Goal: Task Accomplishment & Management: Manage account settings

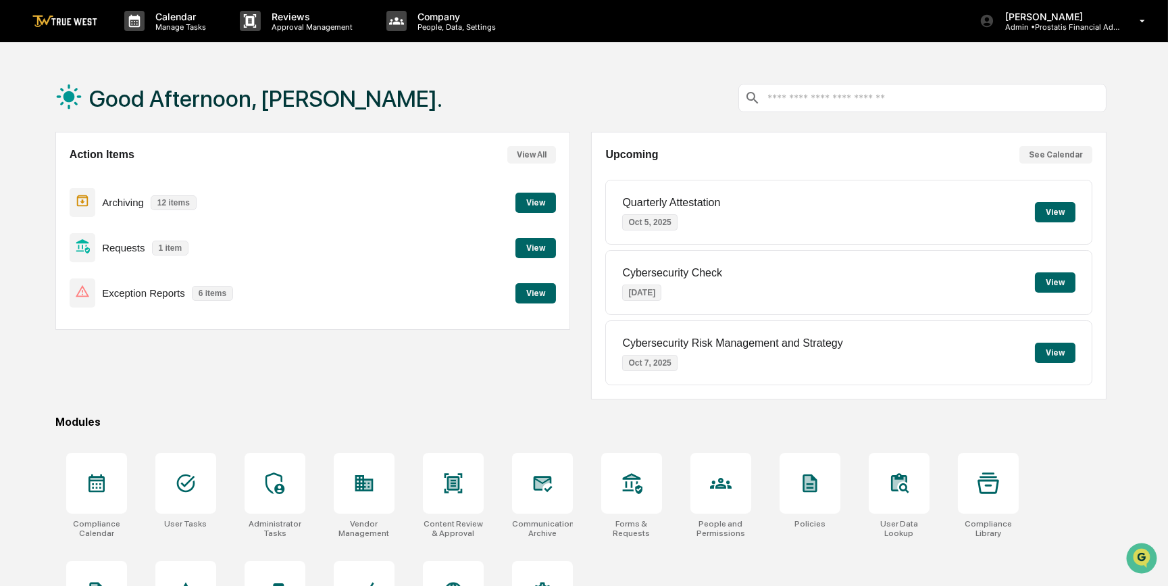
click at [531, 297] on button "View" at bounding box center [535, 293] width 41 height 20
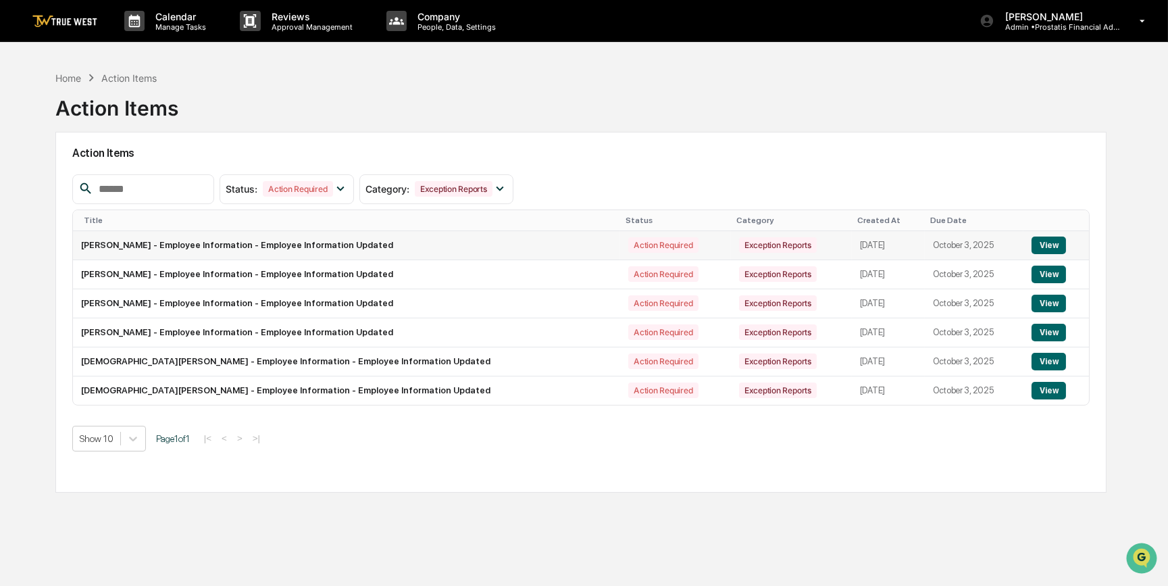
click at [1051, 243] on button "View" at bounding box center [1048, 245] width 34 height 18
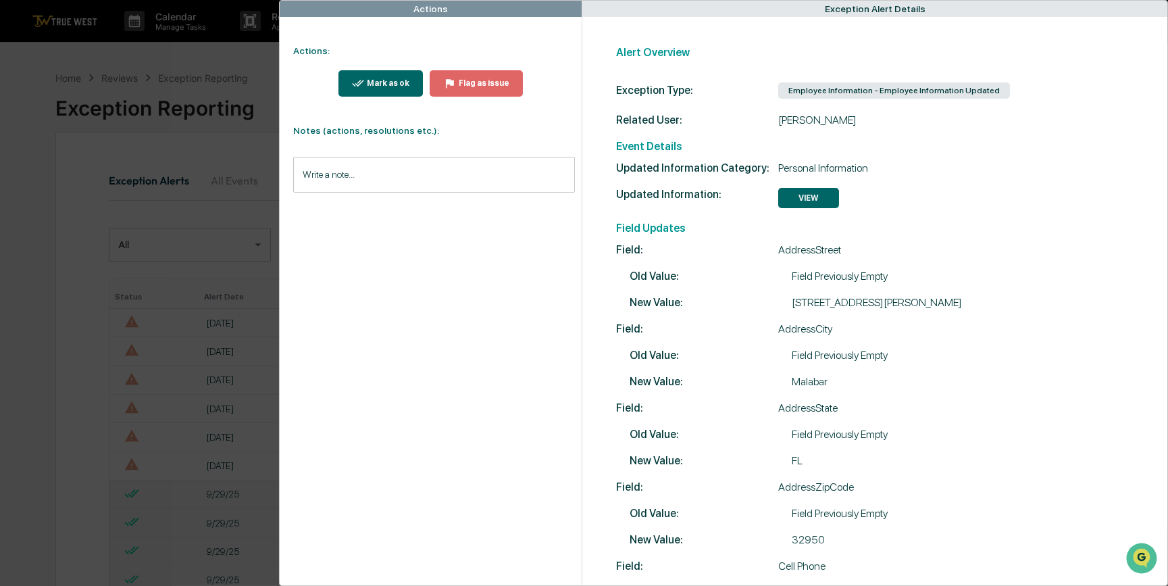
click at [154, 200] on div "Actions Actions: Mark as ok Flag as issue Notes (actions, resolutions etc.): Wr…" at bounding box center [584, 293] width 1168 height 586
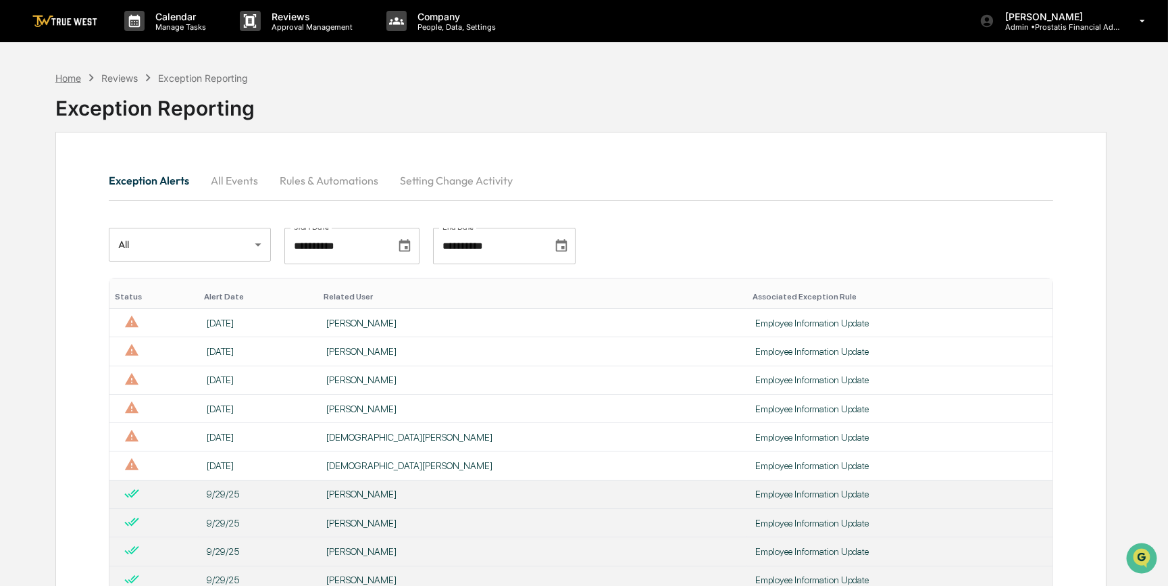
click at [73, 76] on div "Home" at bounding box center [68, 77] width 26 height 11
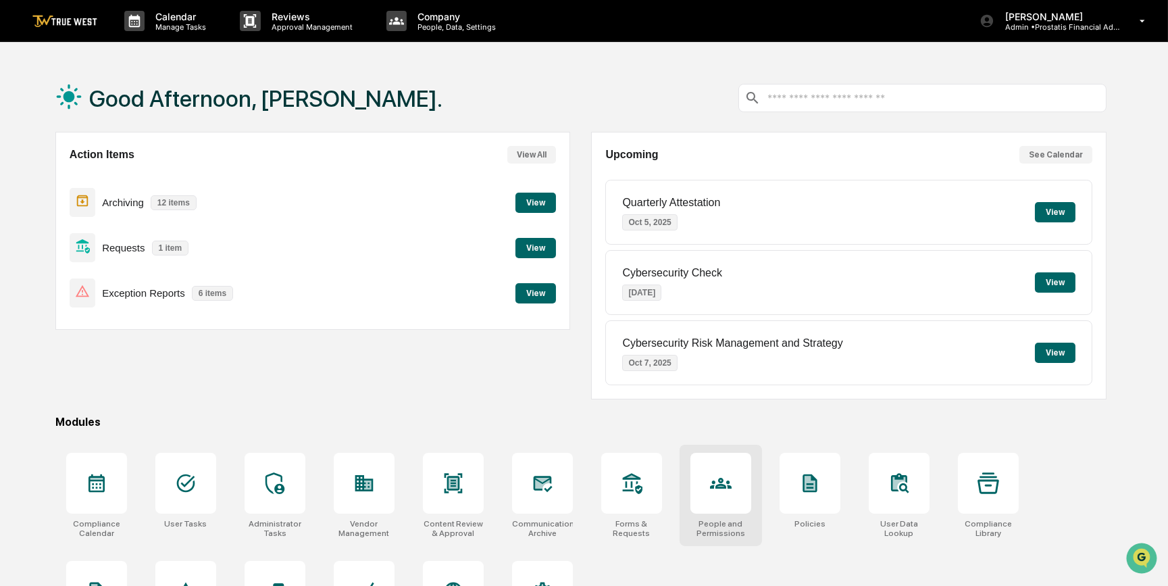
click at [743, 490] on div at bounding box center [720, 483] width 61 height 61
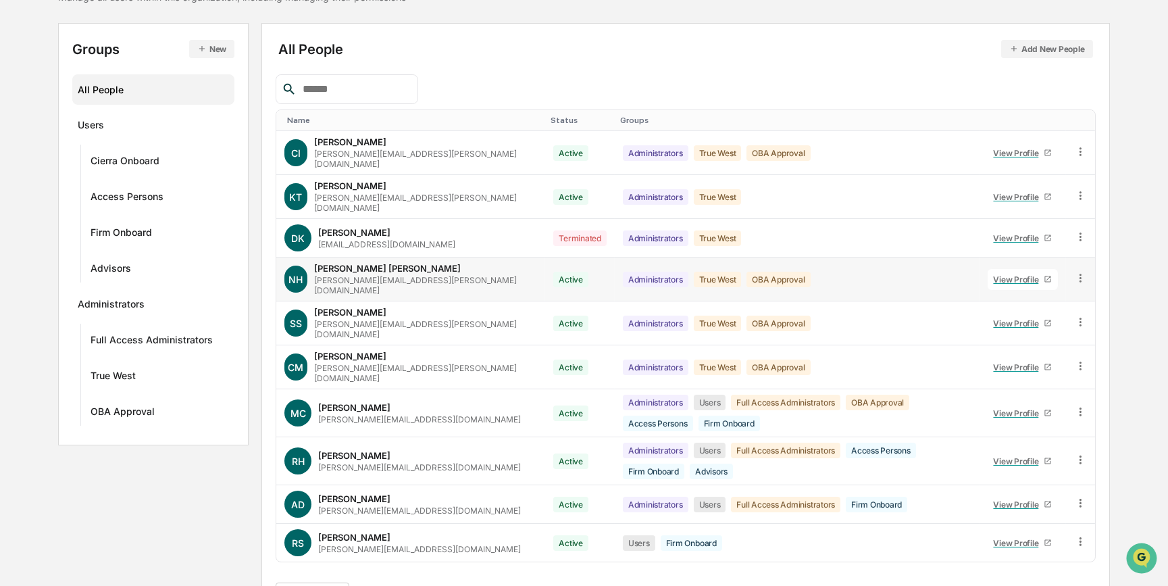
scroll to position [140, 0]
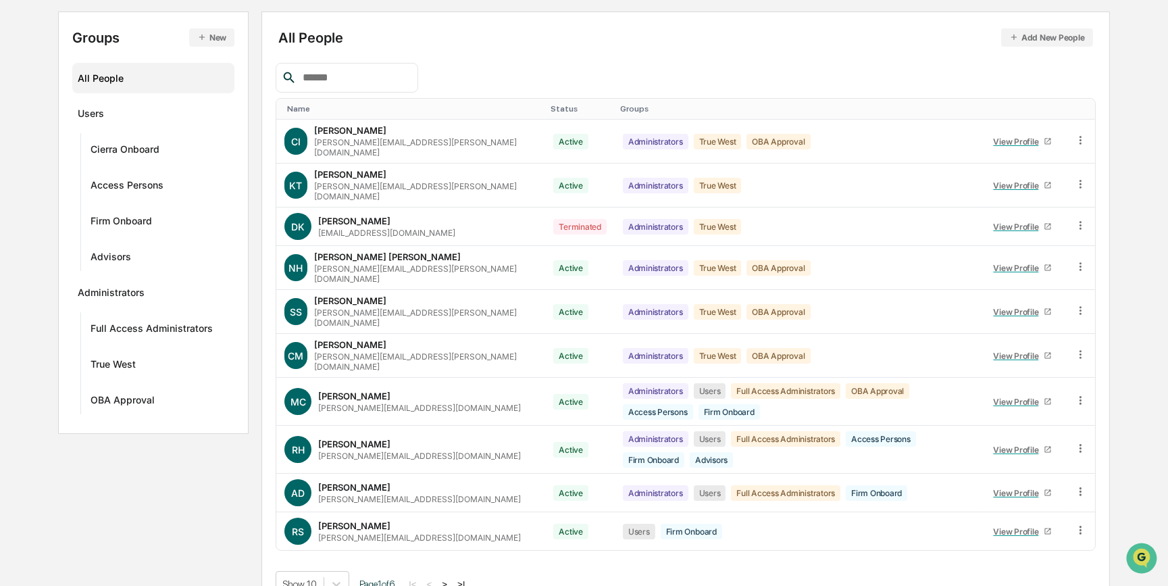
click at [451, 578] on button ">" at bounding box center [445, 583] width 14 height 11
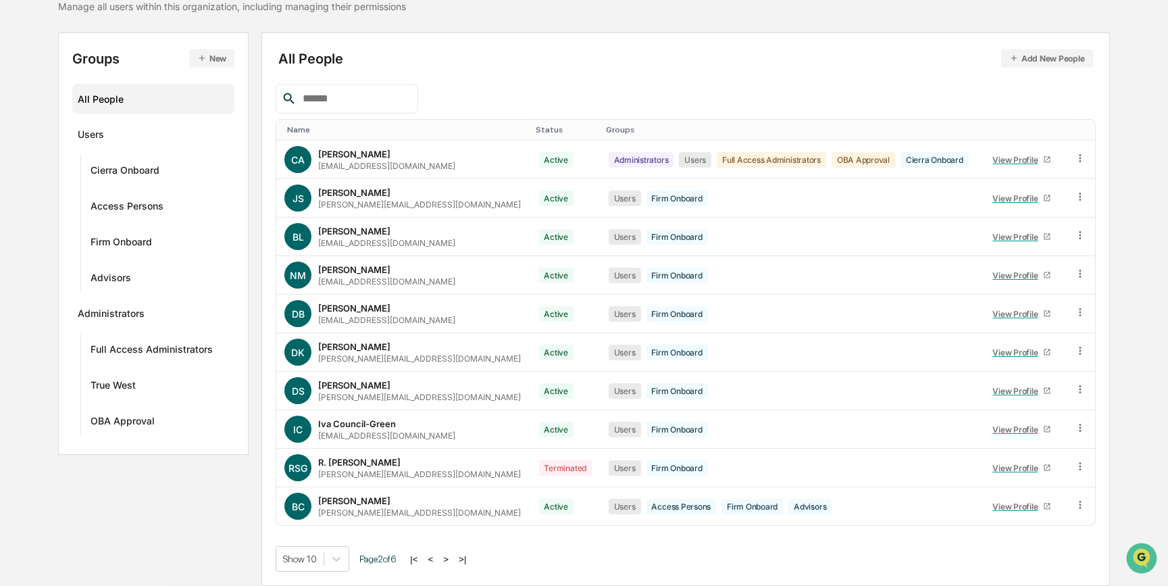
scroll to position [118, 0]
click at [451, 558] on button ">" at bounding box center [446, 560] width 14 height 11
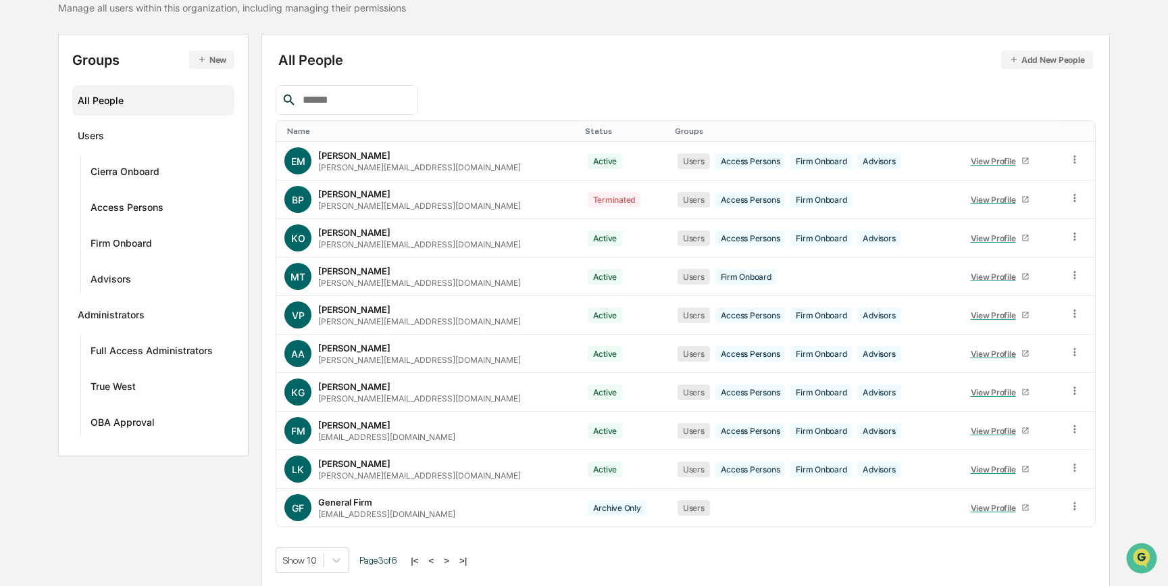
click at [451, 558] on button ">" at bounding box center [447, 560] width 14 height 11
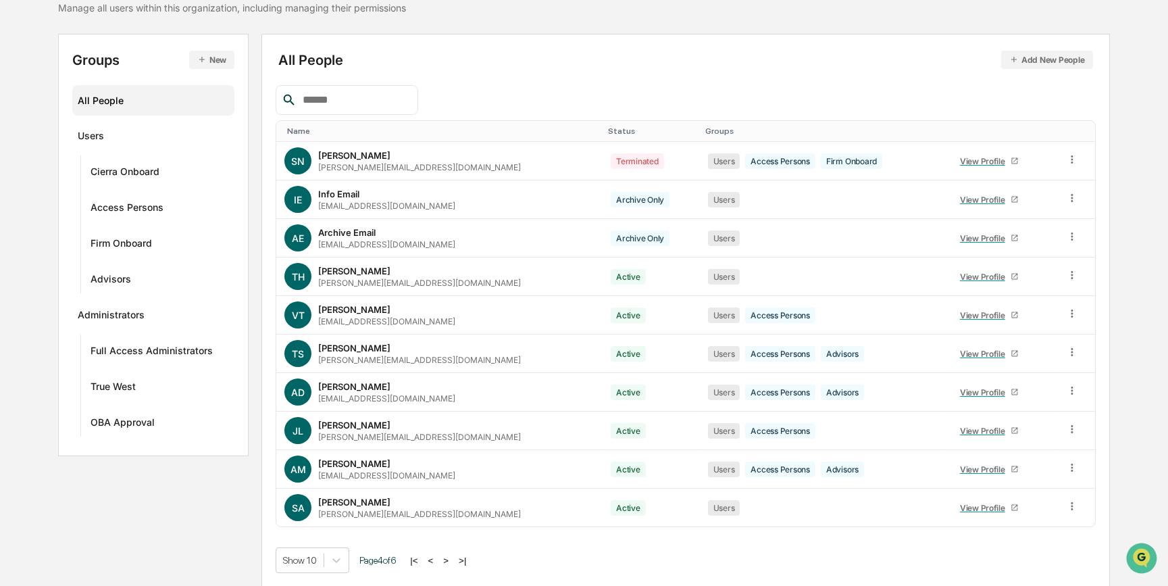
click at [451, 560] on button ">" at bounding box center [446, 560] width 14 height 11
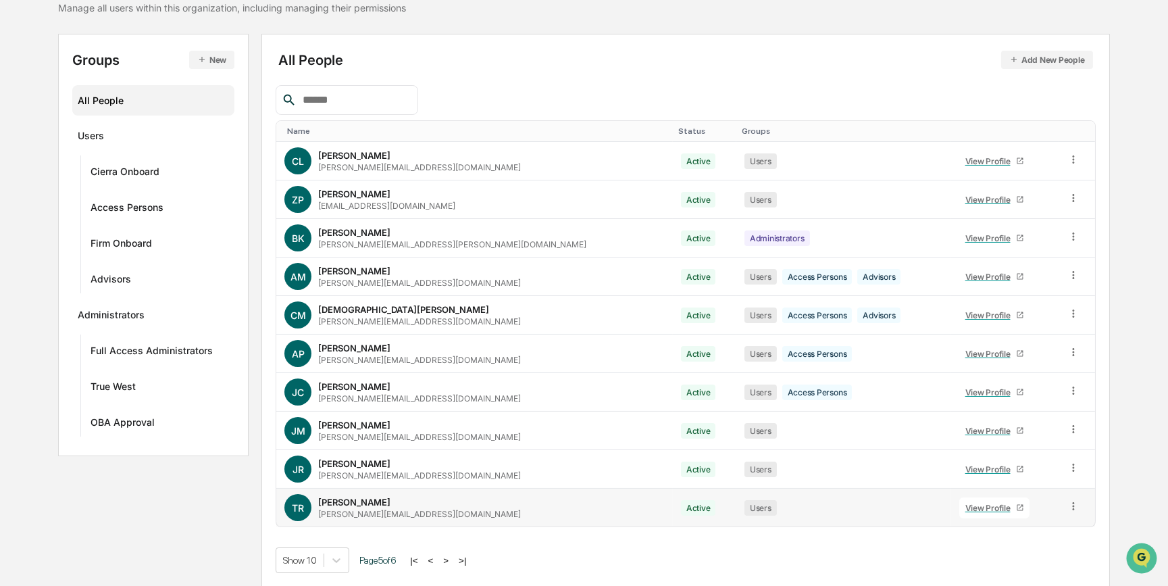
click at [965, 505] on div "View Profile" at bounding box center [990, 508] width 51 height 10
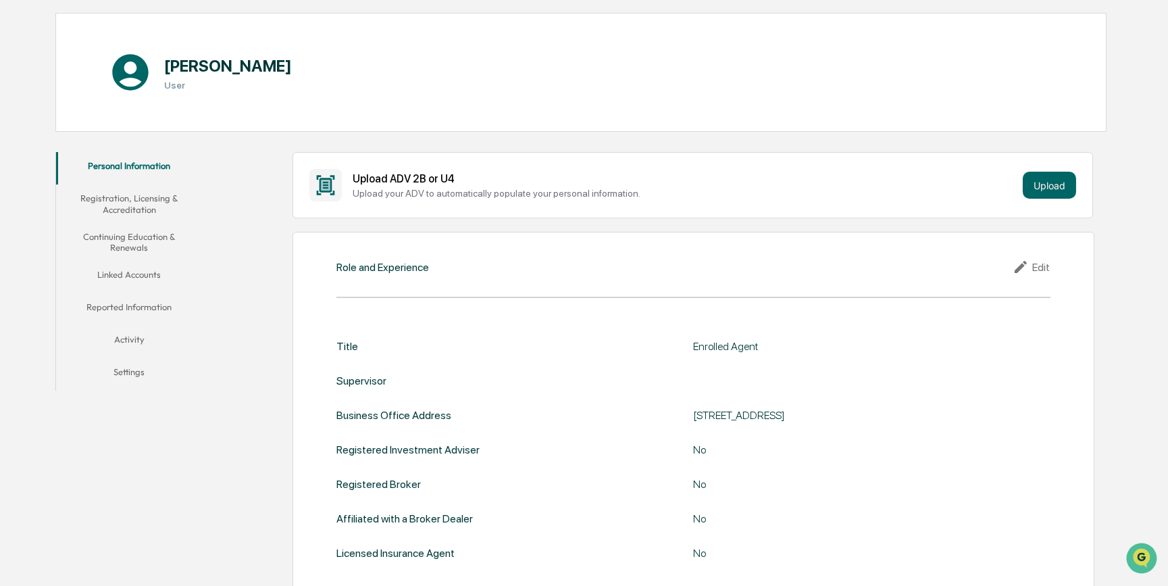
scroll to position [118, 0]
click at [113, 209] on button "Registration, Licensing & Accreditation" at bounding box center [129, 204] width 147 height 38
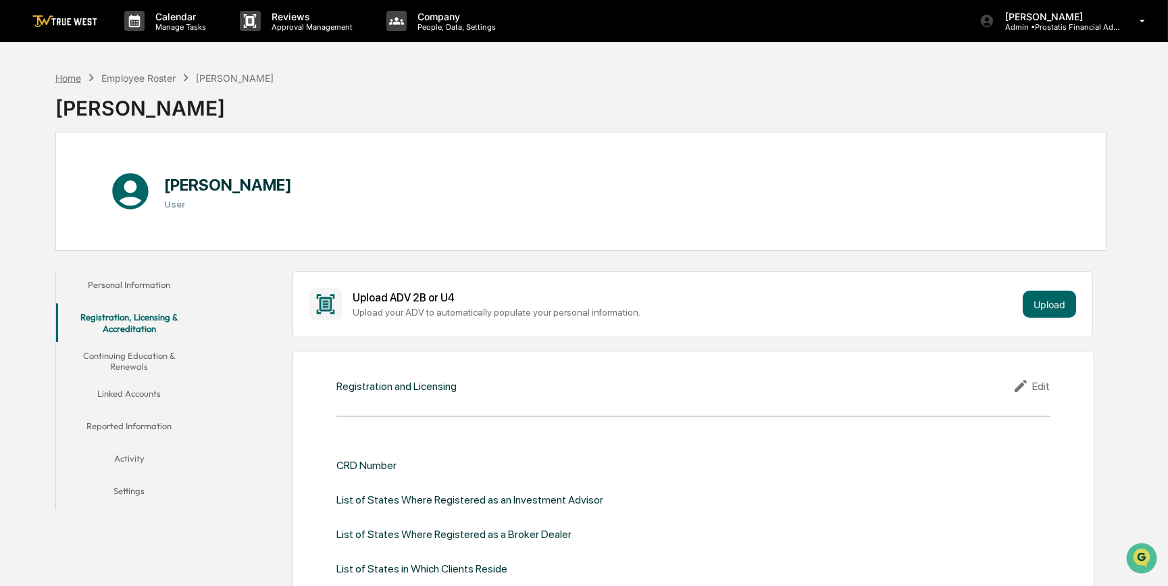
click at [62, 76] on div "Home" at bounding box center [68, 77] width 26 height 11
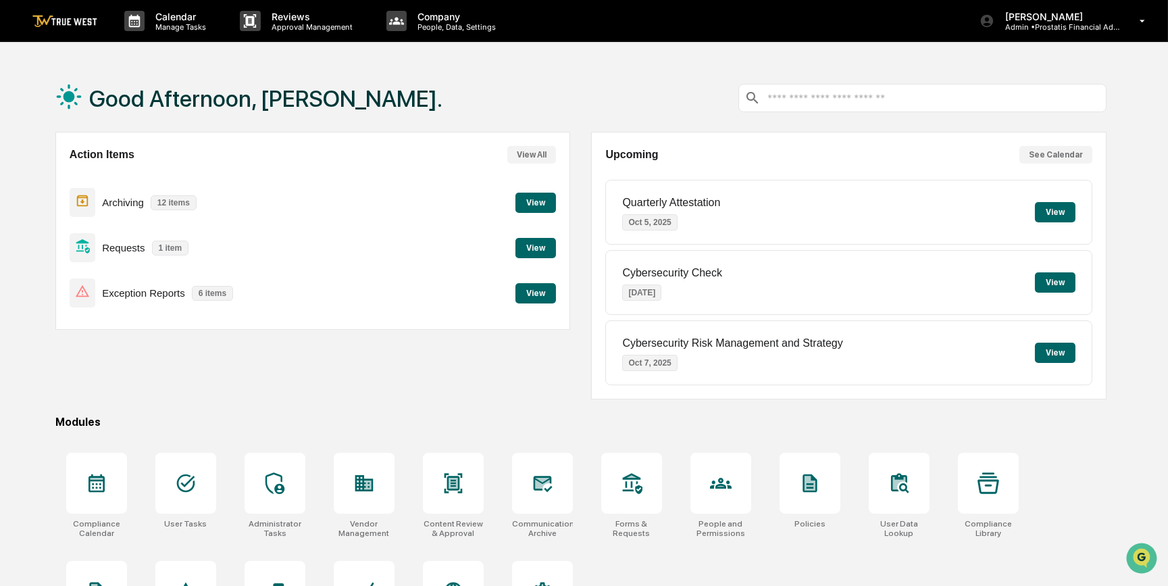
click at [534, 289] on button "View" at bounding box center [535, 293] width 41 height 20
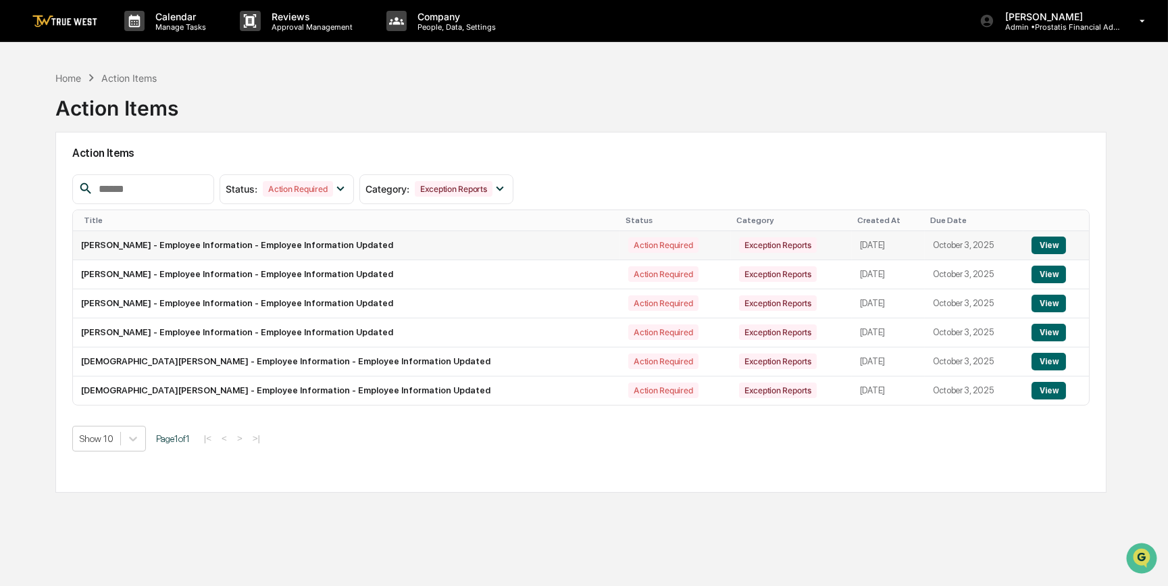
click at [1042, 240] on button "View" at bounding box center [1048, 245] width 34 height 18
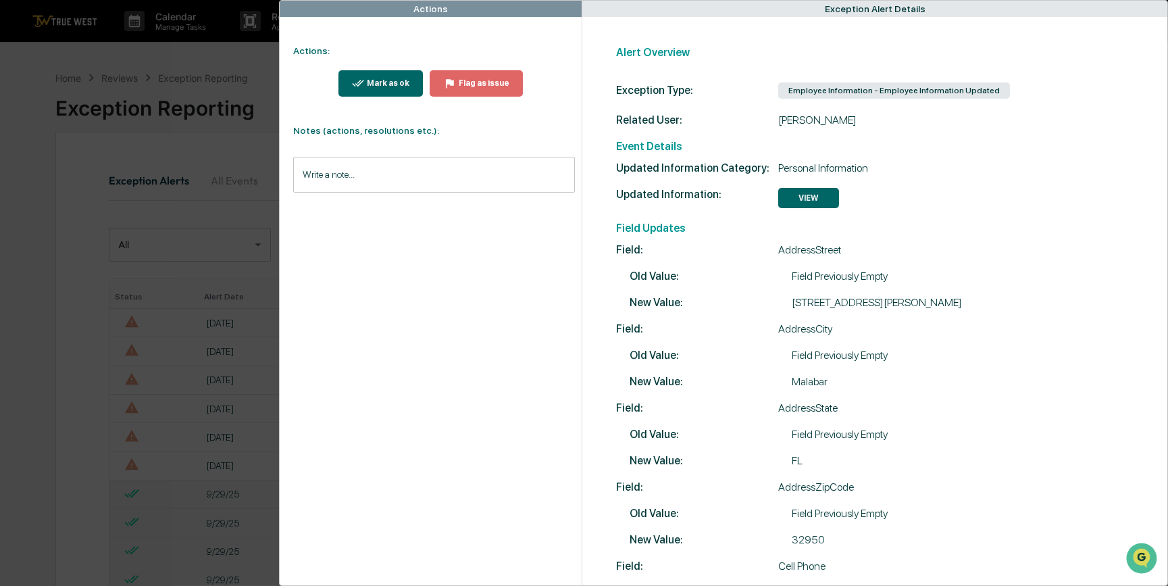
click at [391, 82] on div "Mark as ok" at bounding box center [386, 82] width 45 height 9
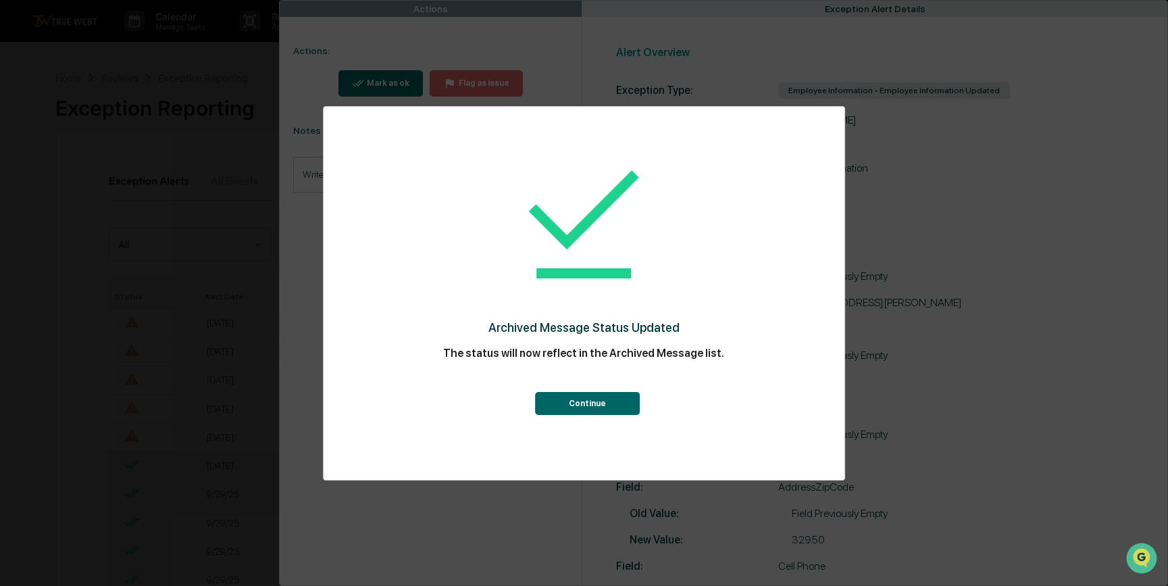
click at [582, 405] on button "Continue" at bounding box center [587, 403] width 105 height 23
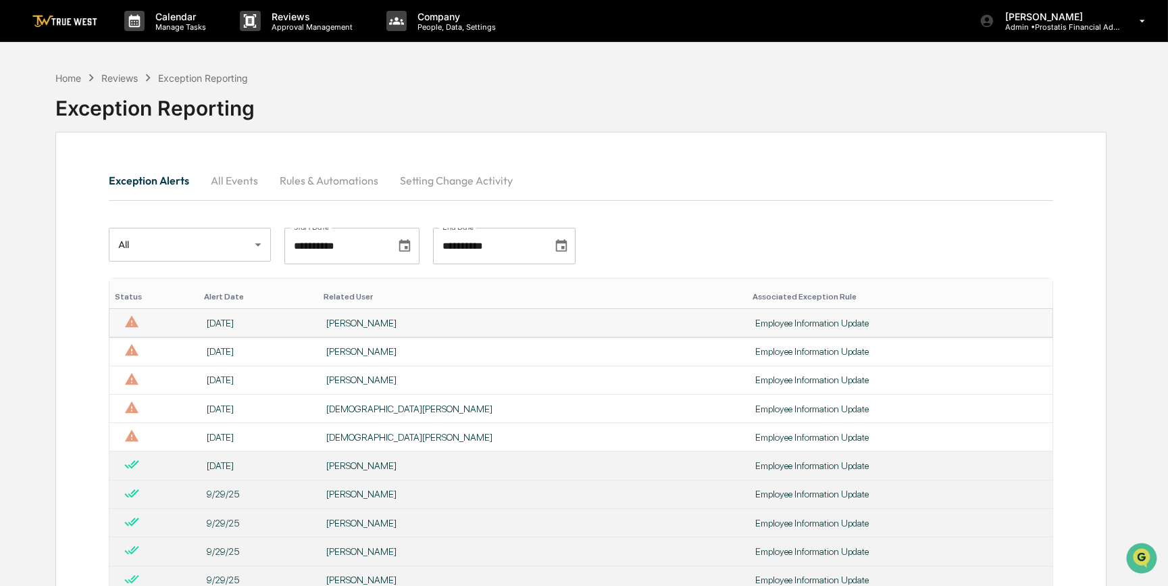
click at [755, 321] on div "Employee Information Update" at bounding box center [899, 322] width 289 height 11
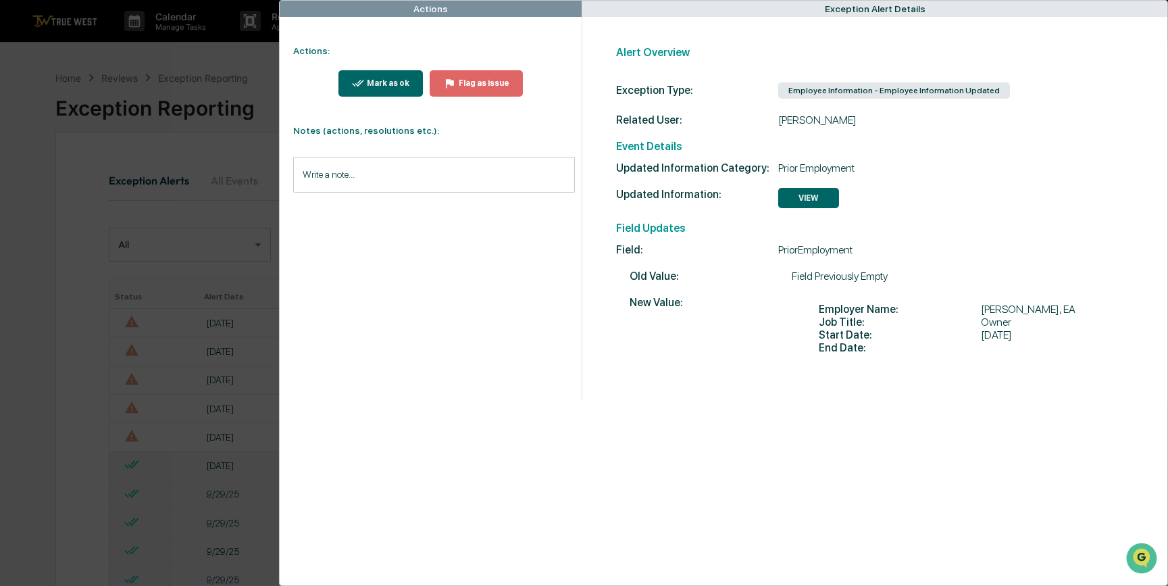
click at [354, 84] on icon "modal" at bounding box center [358, 83] width 13 height 13
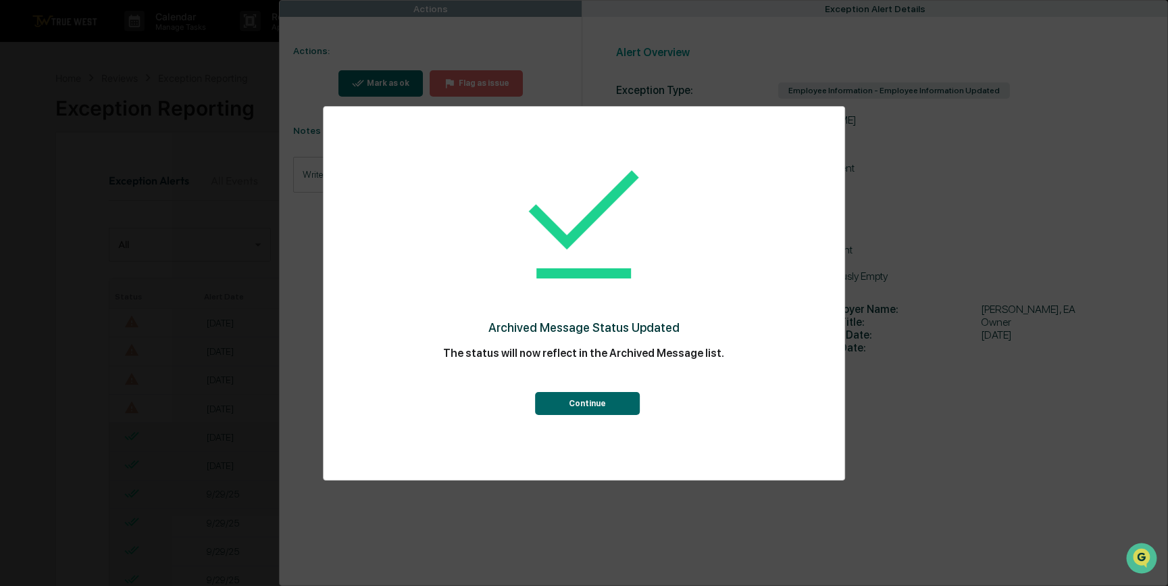
click at [598, 395] on button "Continue" at bounding box center [587, 403] width 105 height 23
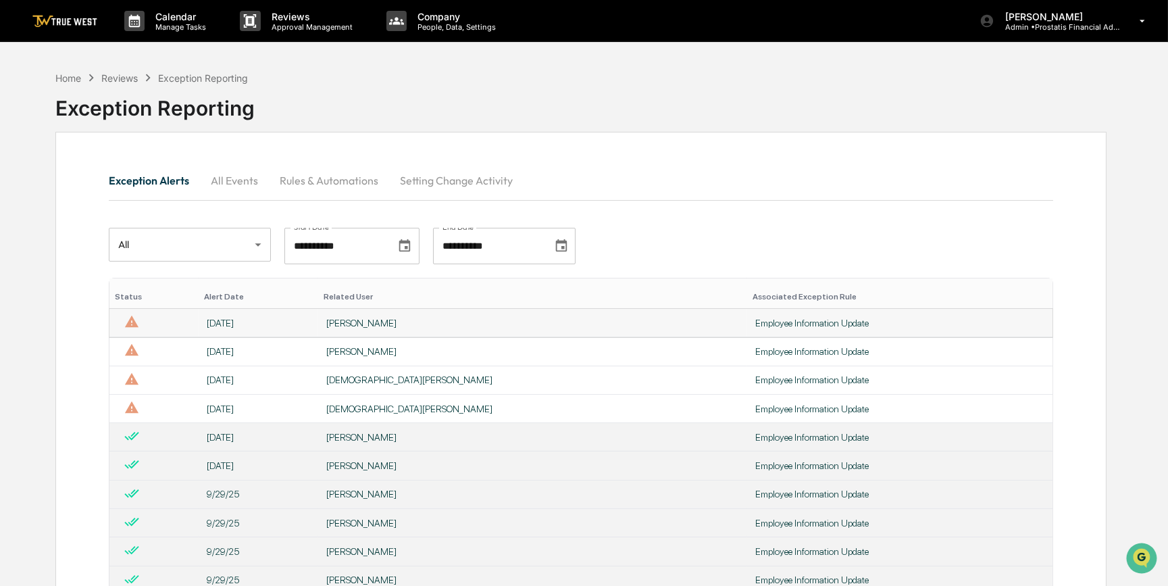
click at [755, 325] on div "Employee Information Update" at bounding box center [899, 322] width 289 height 11
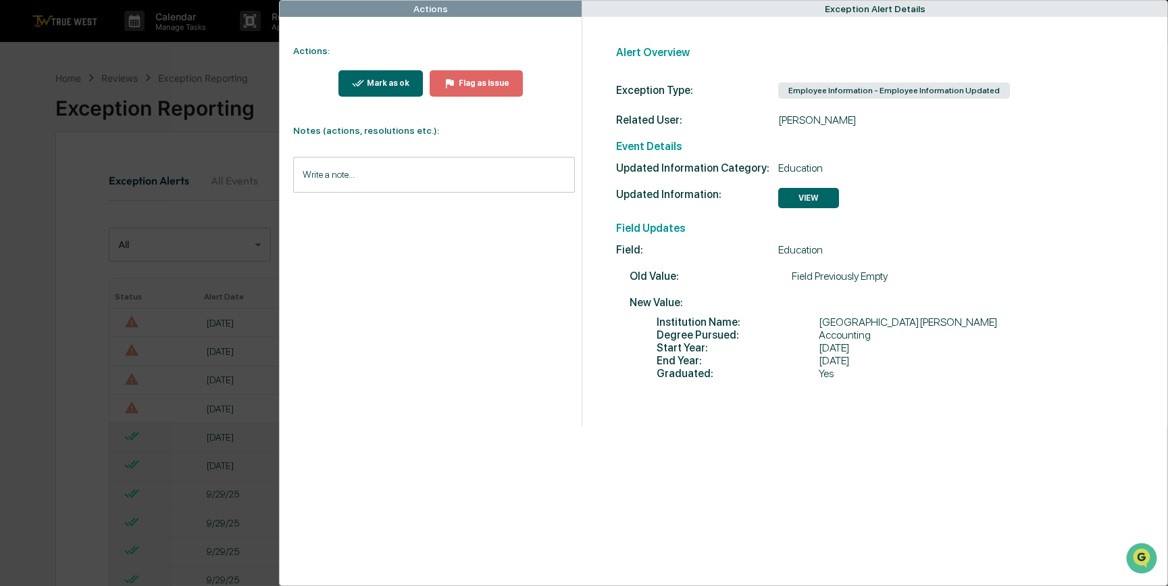
click at [382, 88] on div "Mark as ok" at bounding box center [381, 83] width 58 height 13
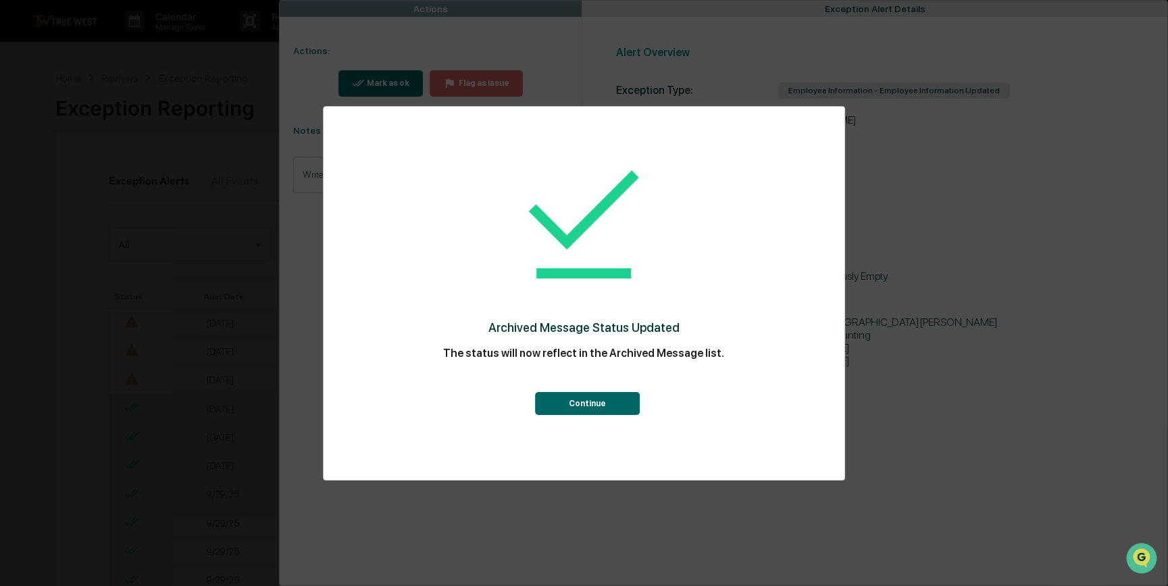
click at [594, 405] on button "Continue" at bounding box center [587, 403] width 105 height 23
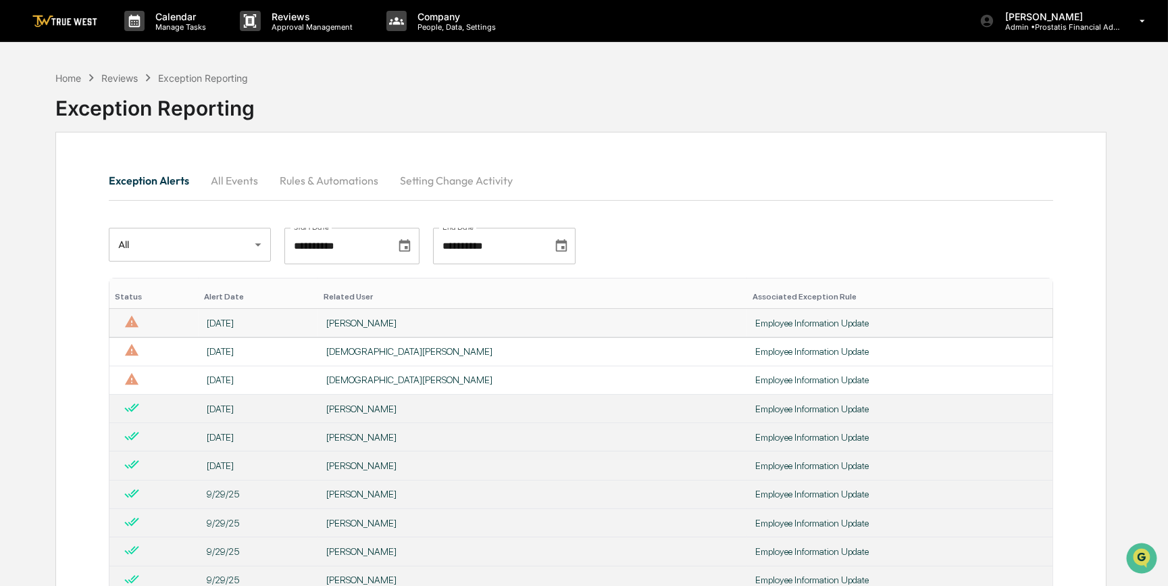
click at [755, 326] on div "Employee Information Update" at bounding box center [899, 322] width 289 height 11
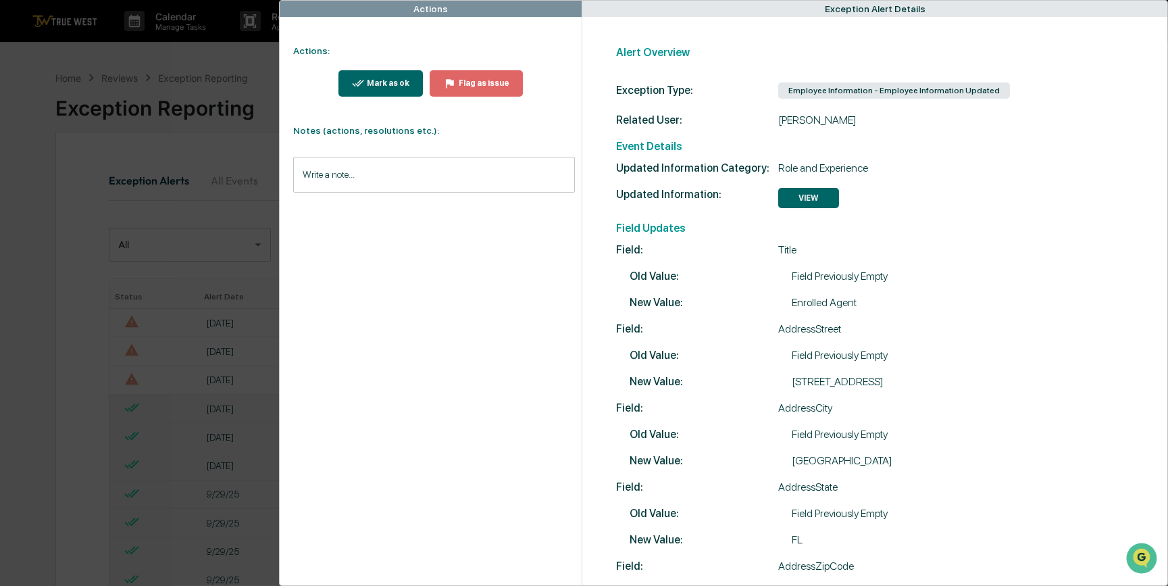
click at [381, 78] on div "Mark as ok" at bounding box center [386, 82] width 45 height 9
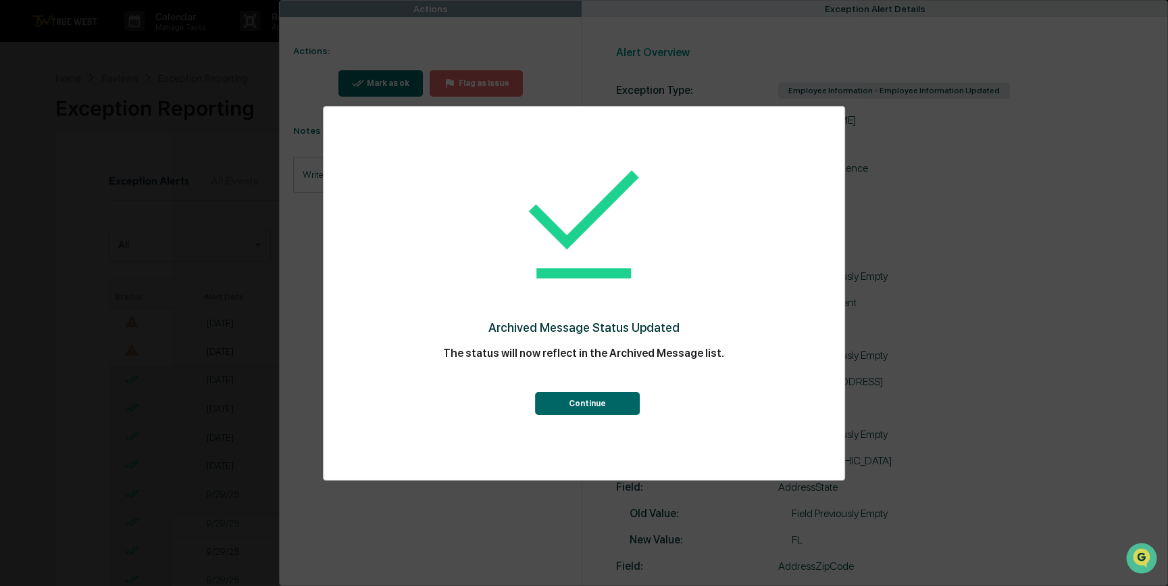
click at [565, 398] on button "Continue" at bounding box center [587, 403] width 105 height 23
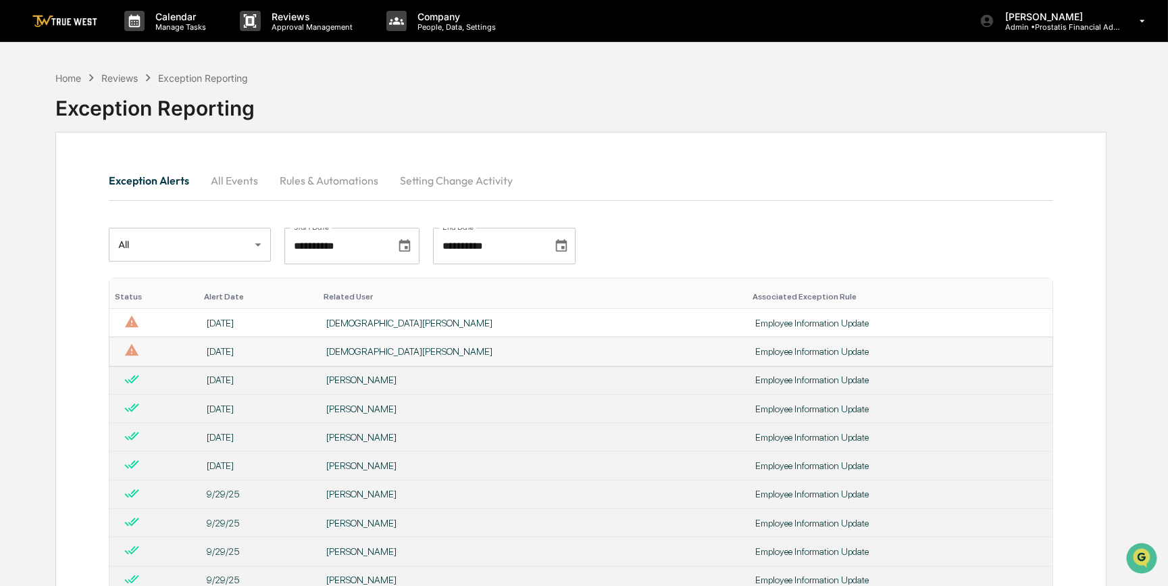
click at [755, 348] on div "Employee Information Update" at bounding box center [899, 351] width 289 height 11
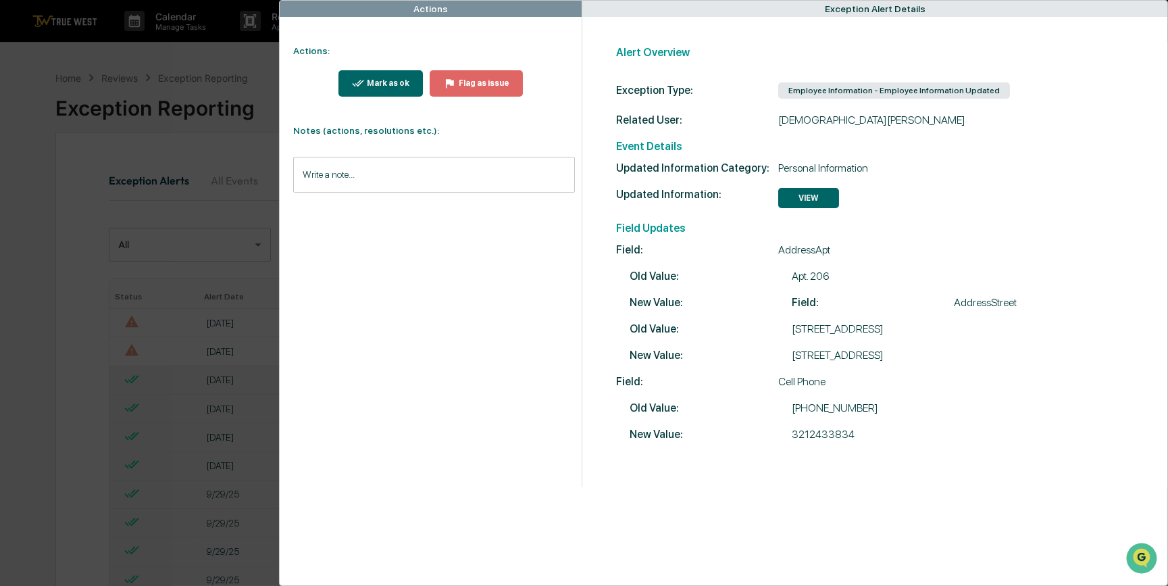
click at [401, 82] on div "Mark as ok" at bounding box center [386, 82] width 45 height 9
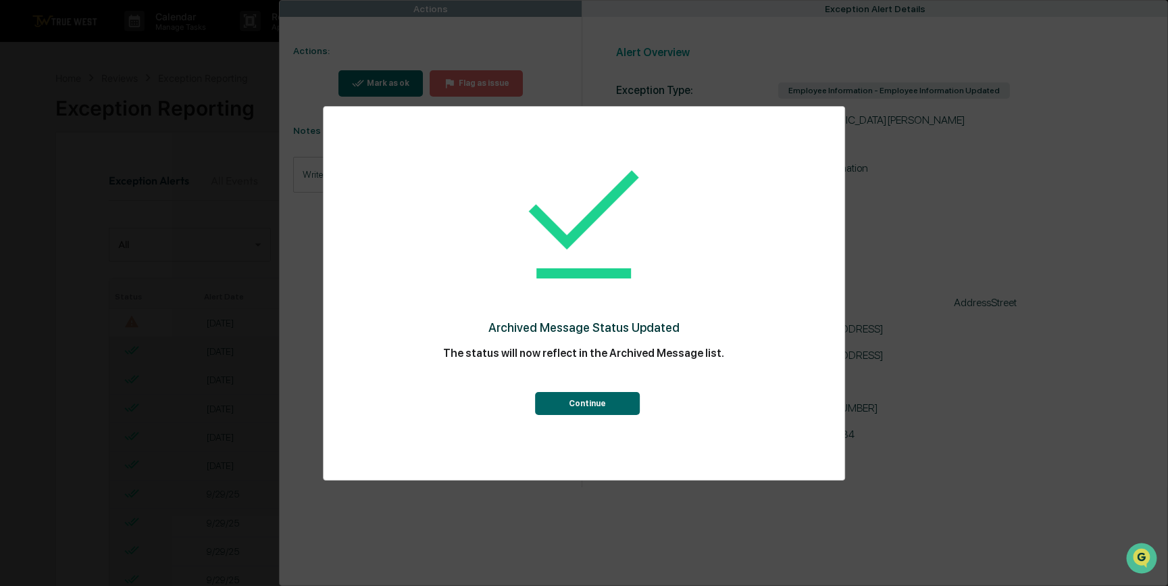
click at [621, 404] on button "Continue" at bounding box center [587, 403] width 105 height 23
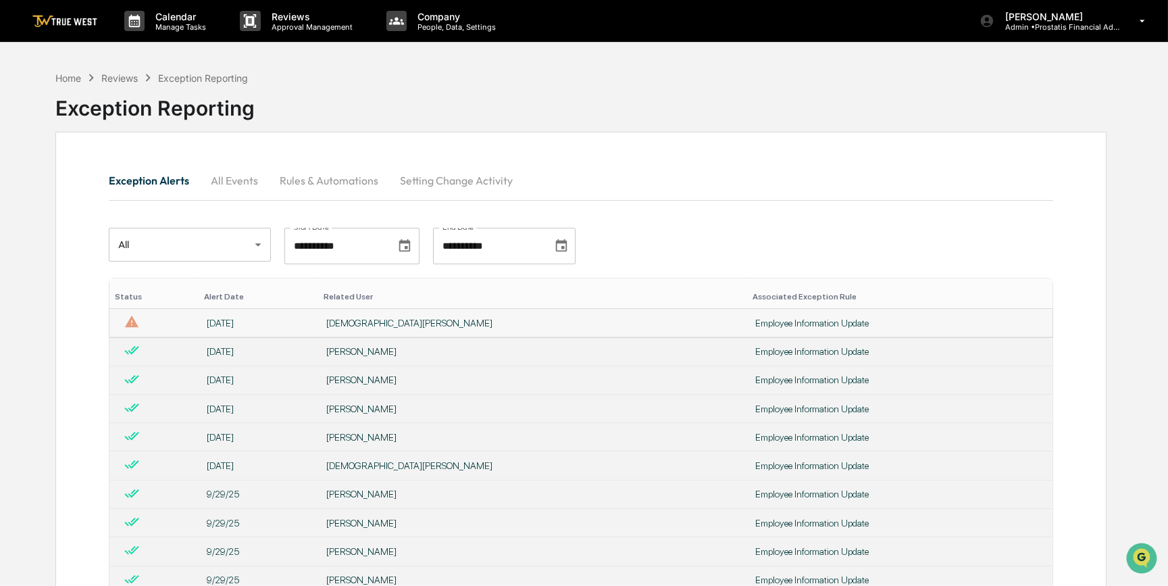
click at [755, 324] on div "Employee Information Update" at bounding box center [899, 322] width 289 height 11
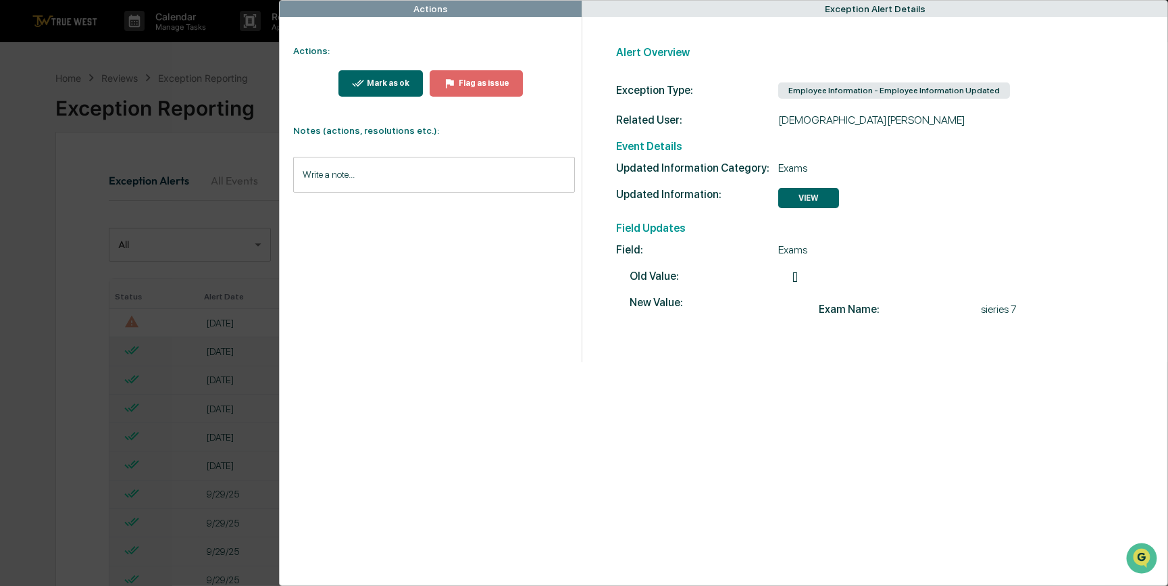
click at [373, 88] on div "Mark as ok" at bounding box center [386, 82] width 45 height 9
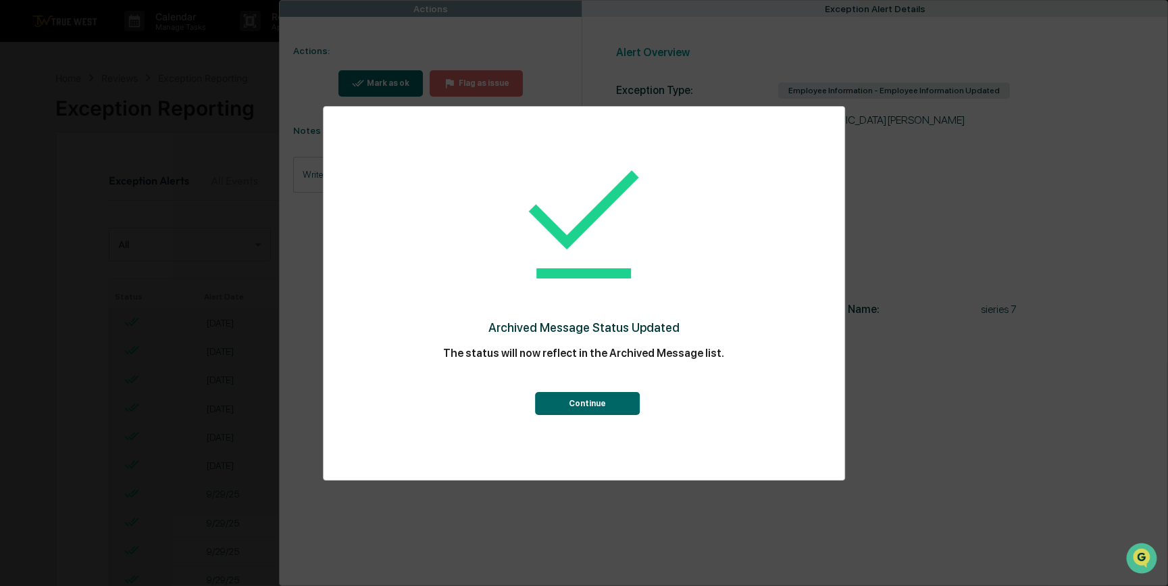
click at [572, 404] on button "Continue" at bounding box center [587, 403] width 105 height 23
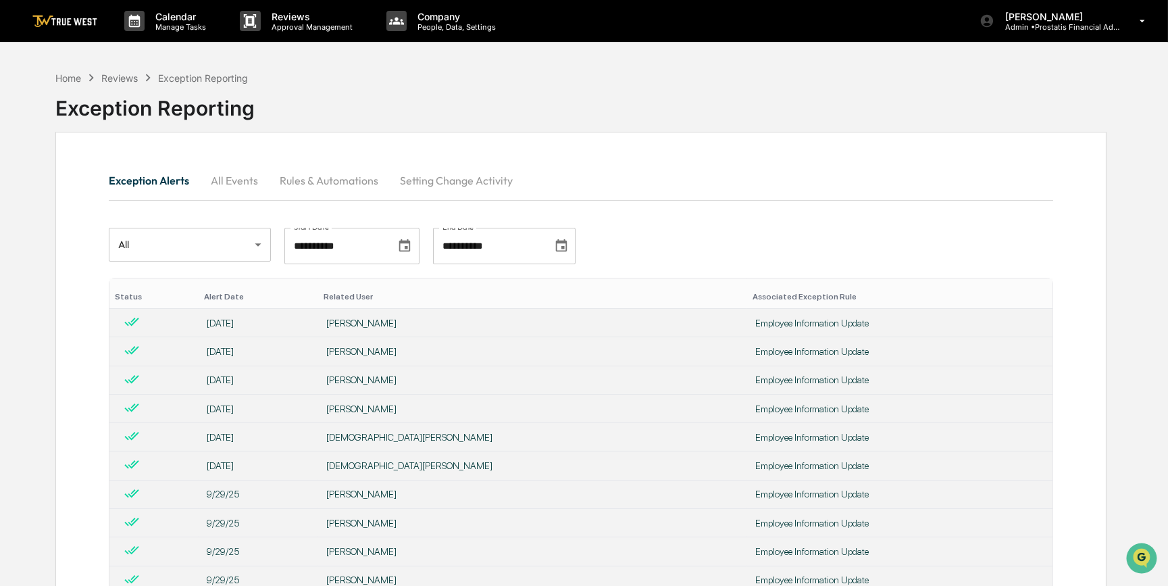
click at [748, 124] on div "Exception Reporting" at bounding box center [580, 105] width 1051 height 41
